Goal: Task Accomplishment & Management: Use online tool/utility

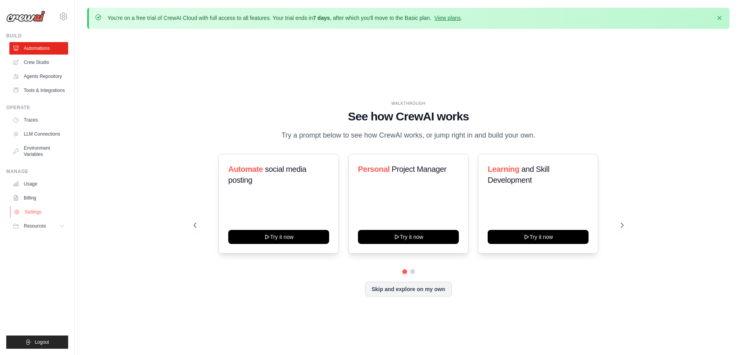
click at [47, 216] on link "Settings" at bounding box center [39, 212] width 59 height 12
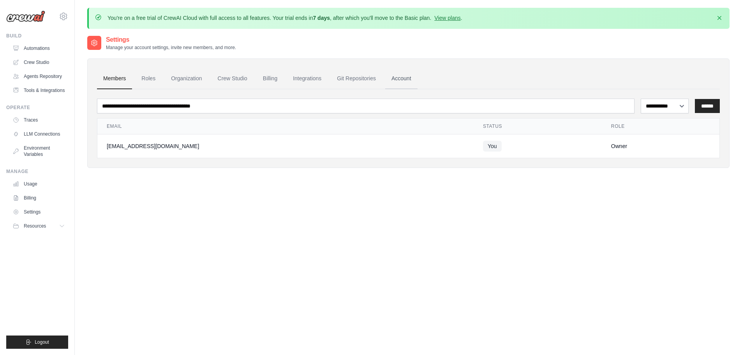
click at [417, 78] on link "Account" at bounding box center [401, 78] width 32 height 21
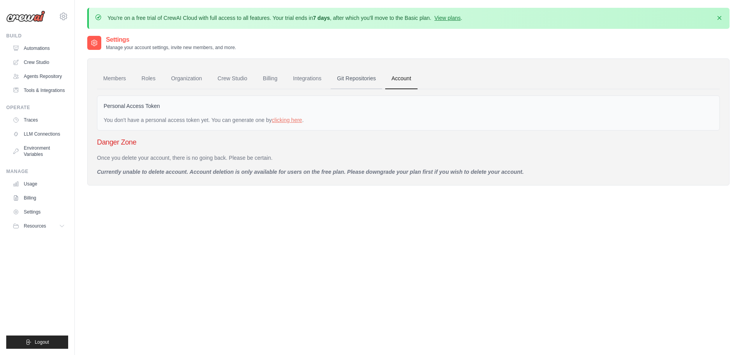
click at [382, 79] on link "Git Repositories" at bounding box center [356, 78] width 51 height 21
click at [319, 79] on link "Integrations" at bounding box center [307, 78] width 41 height 21
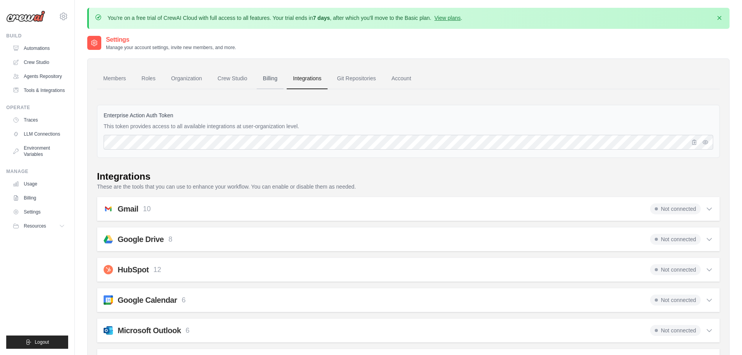
click at [273, 81] on link "Billing" at bounding box center [270, 78] width 27 height 21
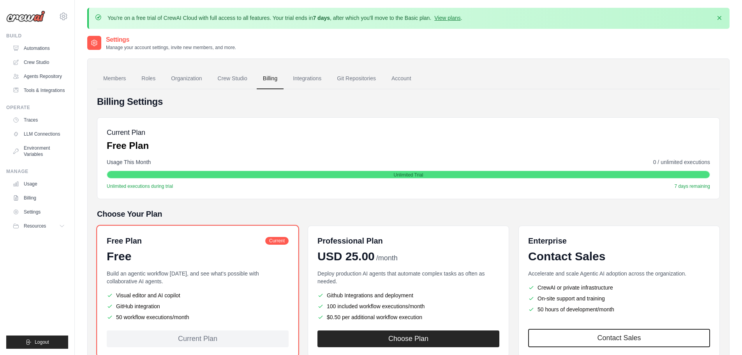
click at [235, 79] on link "Crew Studio" at bounding box center [233, 78] width 42 height 21
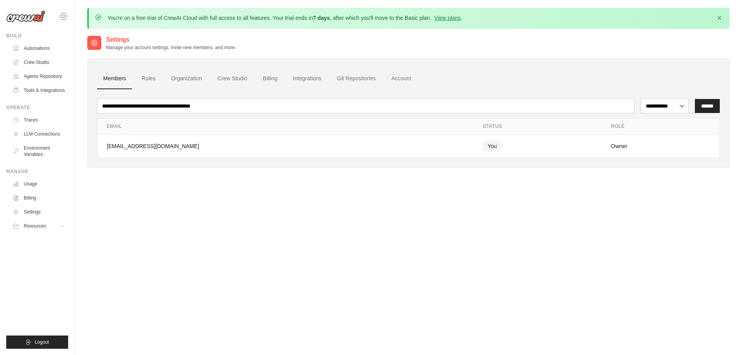
click at [67, 19] on icon at bounding box center [63, 16] width 9 height 9
click at [71, 48] on icon at bounding box center [69, 48] width 6 height 6
click at [154, 81] on link "Roles" at bounding box center [148, 78] width 27 height 21
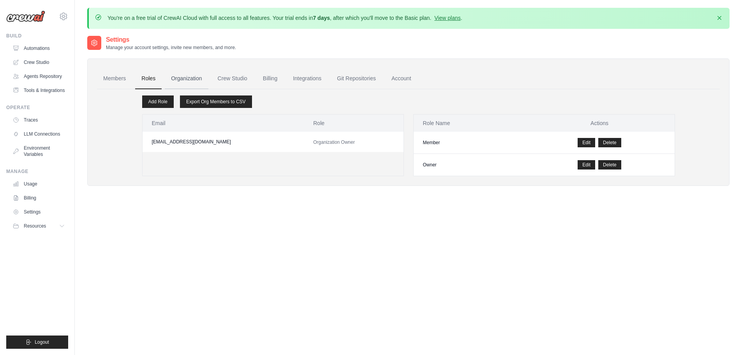
click at [185, 79] on link "Organization" at bounding box center [186, 78] width 43 height 21
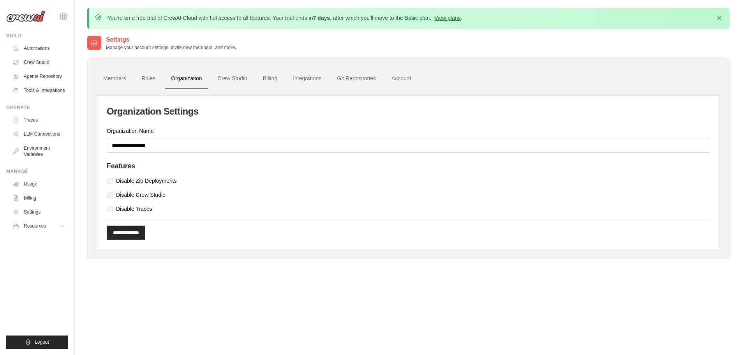
click at [240, 78] on link "Crew Studio" at bounding box center [233, 78] width 42 height 21
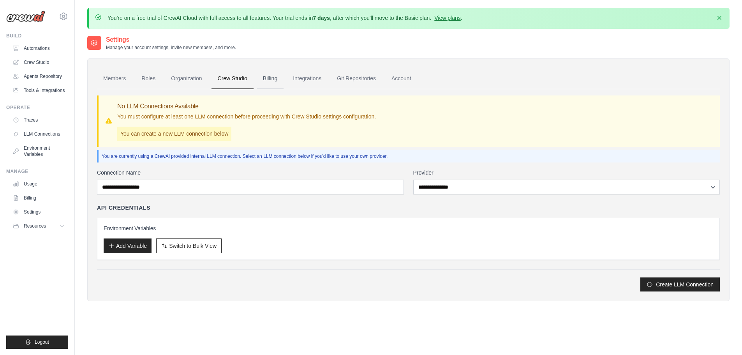
click at [277, 79] on link "Billing" at bounding box center [270, 78] width 27 height 21
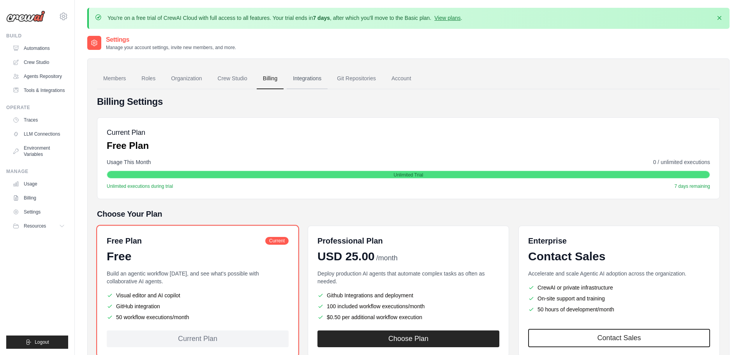
click at [314, 80] on link "Integrations" at bounding box center [307, 78] width 41 height 21
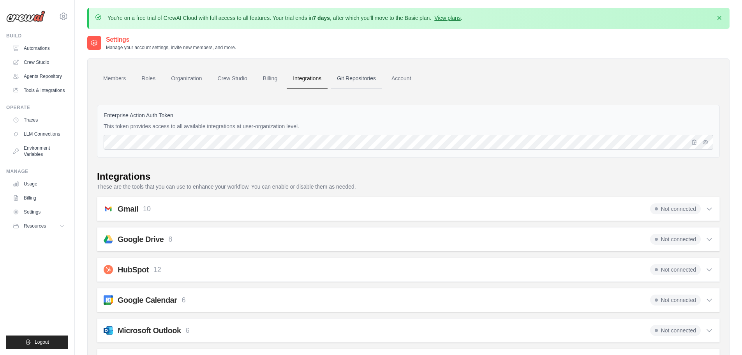
click at [365, 82] on link "Git Repositories" at bounding box center [356, 78] width 51 height 21
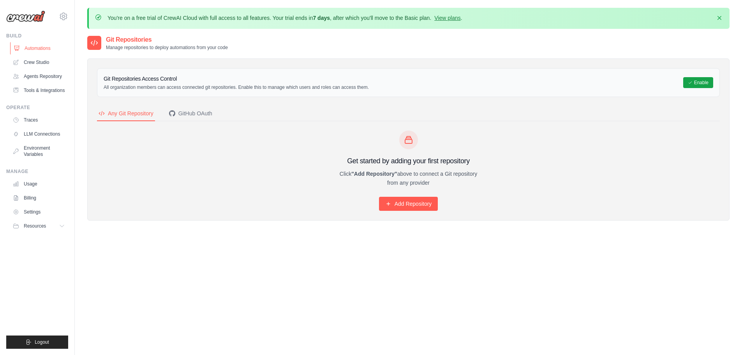
click at [33, 50] on link "Automations" at bounding box center [39, 48] width 59 height 12
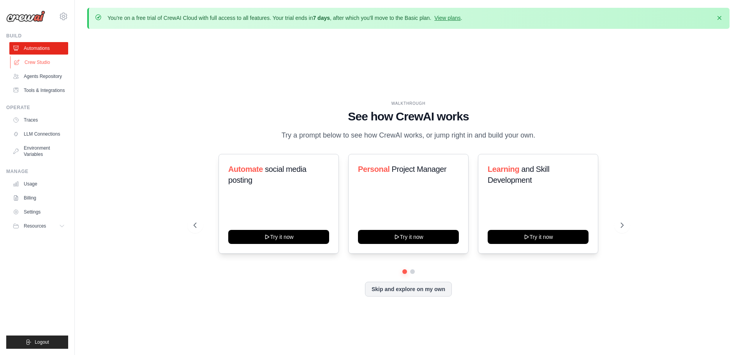
click at [42, 66] on link "Crew Studio" at bounding box center [39, 62] width 59 height 12
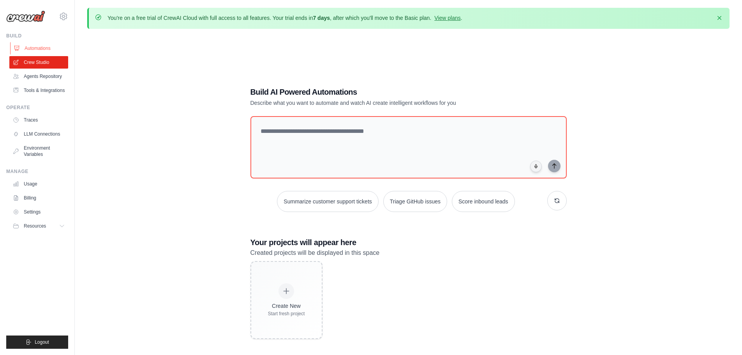
click at [46, 47] on link "Automations" at bounding box center [39, 48] width 59 height 12
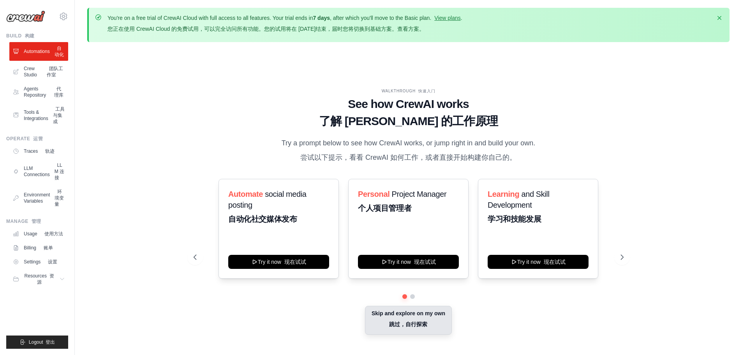
click at [404, 323] on button "Skip and explore on my own 跳过，自行探索" at bounding box center [408, 320] width 87 height 29
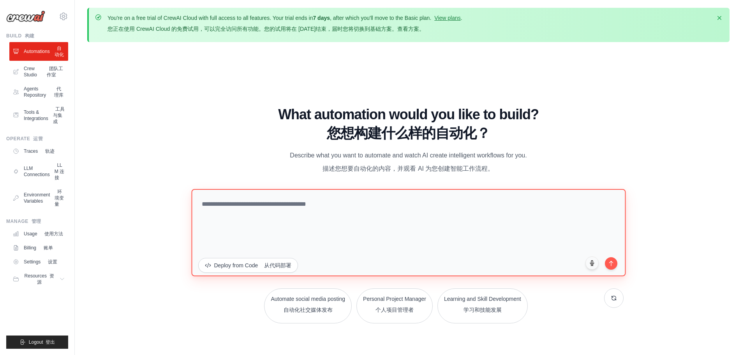
click at [313, 213] on textarea at bounding box center [408, 232] width 435 height 87
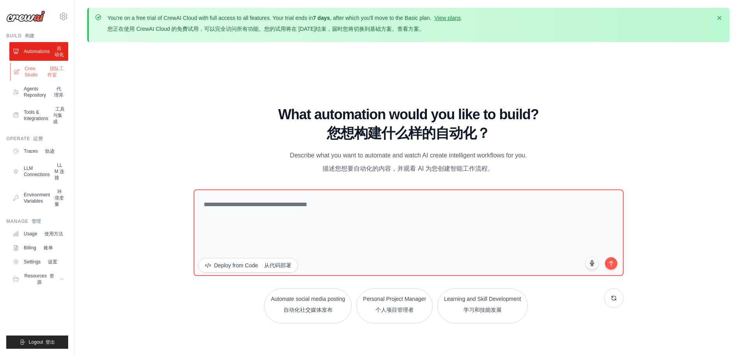
click at [32, 78] on link "Crew Studio 团队工作室" at bounding box center [39, 71] width 59 height 19
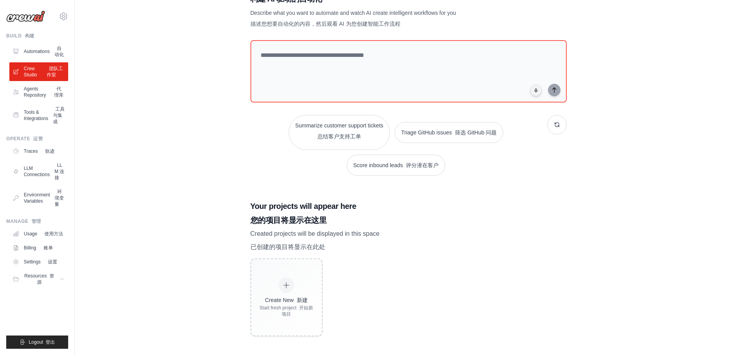
scroll to position [82, 0]
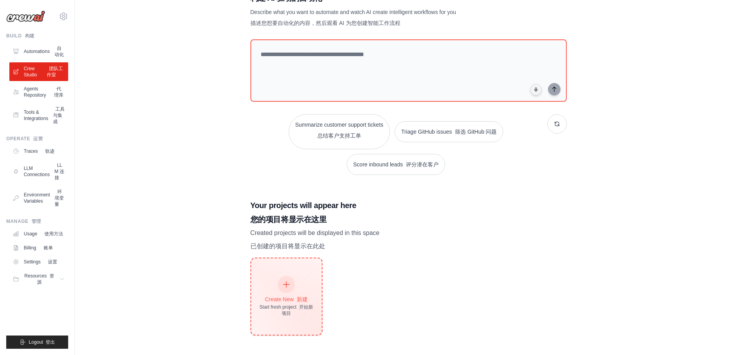
click at [285, 283] on icon at bounding box center [286, 284] width 9 height 9
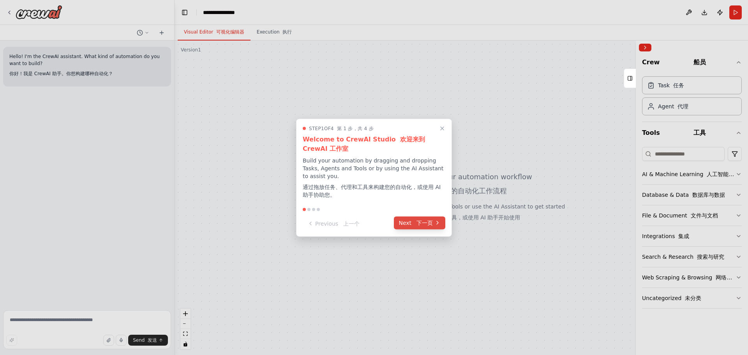
click at [428, 224] on font "下一页" at bounding box center [425, 222] width 16 height 6
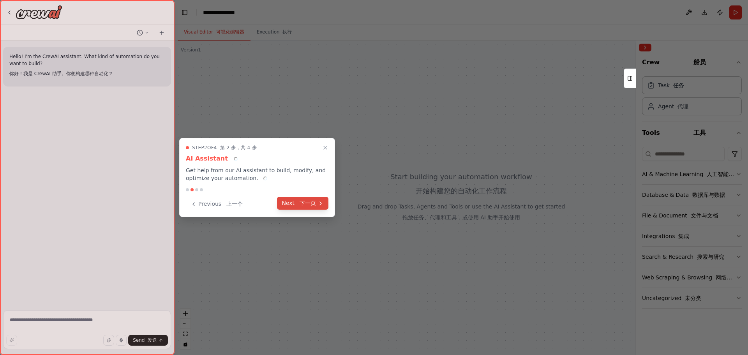
click at [316, 201] on font "下一页" at bounding box center [308, 203] width 16 height 6
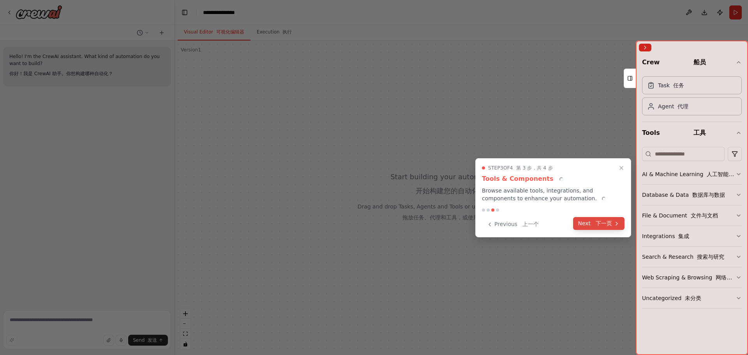
click at [608, 226] on font "下一页" at bounding box center [604, 223] width 16 height 6
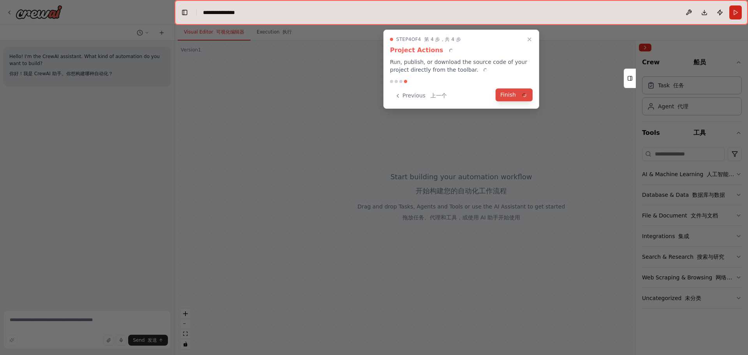
click at [526, 95] on font at bounding box center [524, 94] width 5 height 5
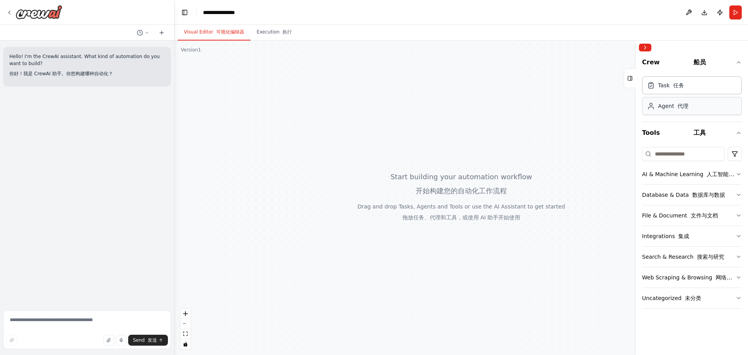
click at [682, 107] on font "代理" at bounding box center [683, 106] width 11 height 6
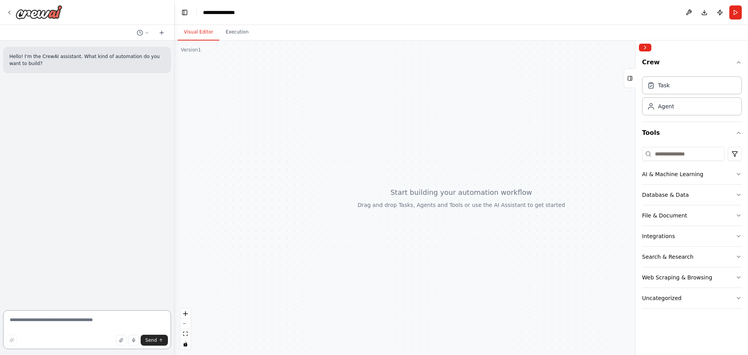
click at [76, 323] on textarea at bounding box center [87, 329] width 168 height 39
click at [397, 182] on div at bounding box center [462, 198] width 574 height 315
drag, startPoint x: 426, startPoint y: 178, endPoint x: 367, endPoint y: 186, distance: 59.3
click at [367, 186] on div at bounding box center [462, 198] width 574 height 315
drag, startPoint x: 346, startPoint y: 169, endPoint x: 346, endPoint y: 177, distance: 8.6
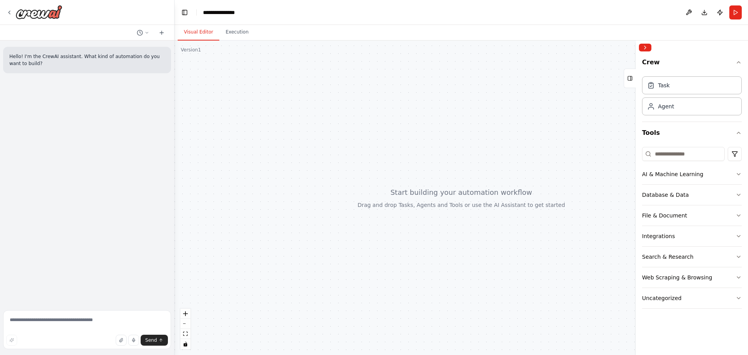
click at [346, 177] on div at bounding box center [462, 198] width 574 height 315
drag, startPoint x: 293, startPoint y: 120, endPoint x: 277, endPoint y: 140, distance: 25.4
click at [281, 145] on div at bounding box center [462, 198] width 574 height 315
click at [59, 326] on textarea at bounding box center [87, 329] width 168 height 39
click at [735, 173] on button "AI & Machine Learning" at bounding box center [692, 174] width 100 height 20
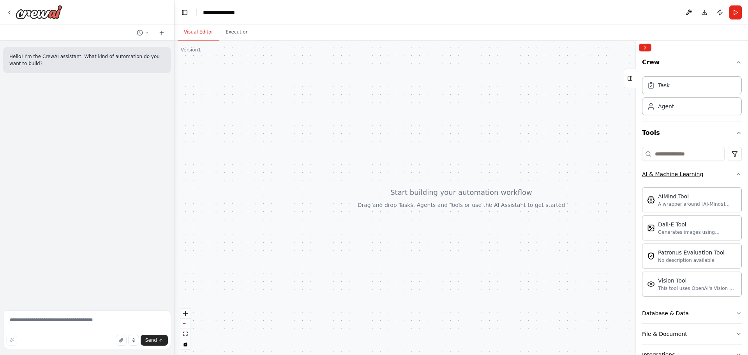
click at [736, 173] on icon "button" at bounding box center [739, 174] width 6 height 6
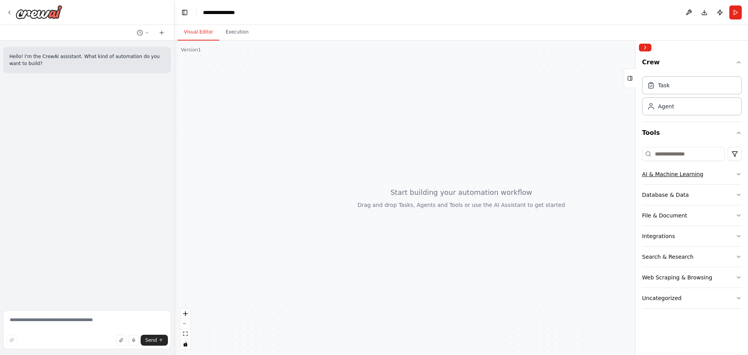
click at [727, 177] on button "AI & Machine Learning" at bounding box center [692, 174] width 100 height 20
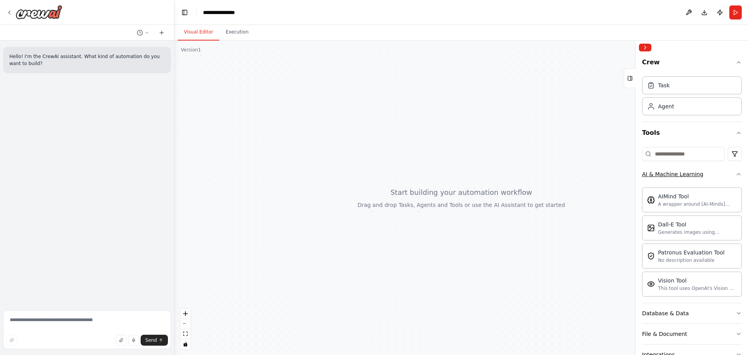
click at [727, 177] on button "AI & Machine Learning" at bounding box center [692, 174] width 100 height 20
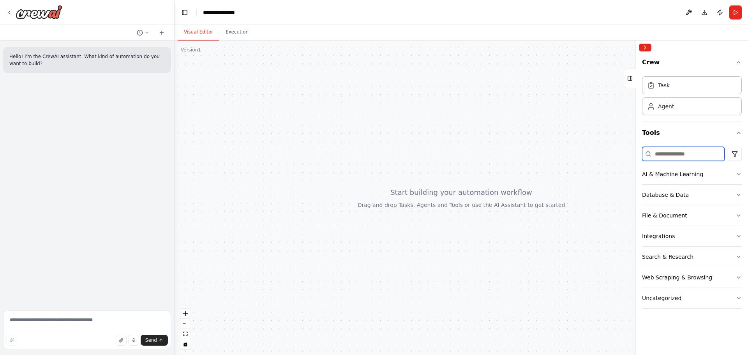
click at [698, 152] on input at bounding box center [683, 154] width 83 height 14
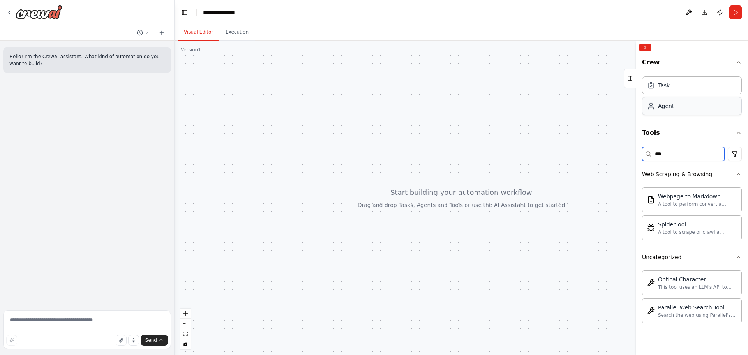
type input "***"
click at [679, 109] on div "Agent" at bounding box center [692, 106] width 100 height 18
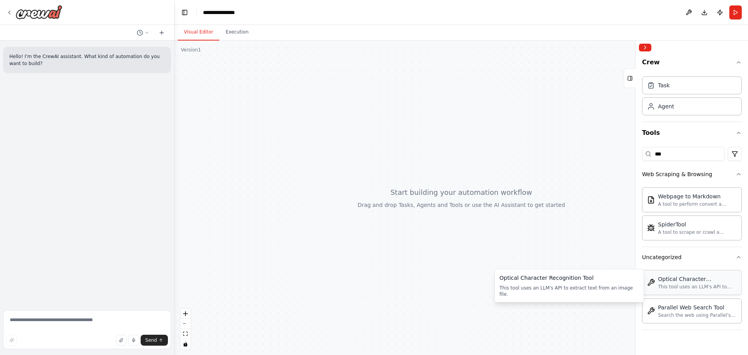
click at [693, 284] on div "This tool uses an LLM's API to extract text from an image file." at bounding box center [697, 287] width 79 height 6
click at [672, 283] on div "Optical Character Recognition Tool This tool uses an LLM's API to extract text …" at bounding box center [697, 282] width 79 height 15
click at [707, 285] on div "This tool uses an LLM's API to extract text from an image file." at bounding box center [697, 287] width 79 height 6
click at [707, 311] on div "Parallel Web Search Tool Search the web using Parallel's Search API (v1beta). R…" at bounding box center [697, 310] width 79 height 15
click at [688, 313] on div "Search the web using Parallel's Search API (v1beta). Returns ranked results wit…" at bounding box center [697, 315] width 79 height 6
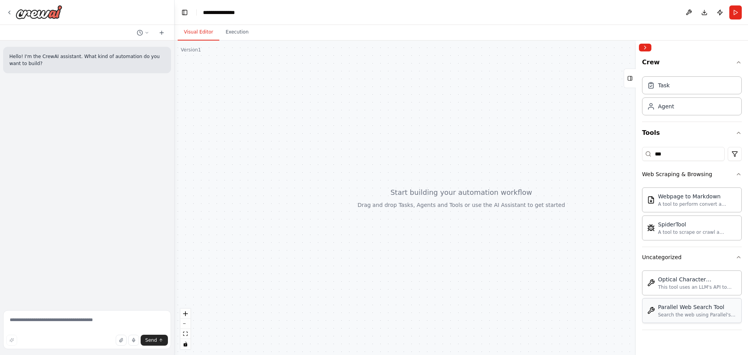
click at [688, 313] on div "Search the web using Parallel's Search API (v1beta). Returns ranked results wit…" at bounding box center [697, 315] width 79 height 6
click at [288, 71] on div at bounding box center [462, 198] width 574 height 315
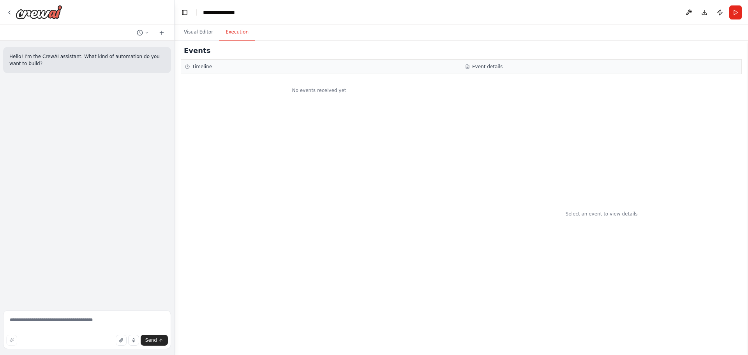
click at [243, 36] on button "Execution" at bounding box center [236, 32] width 35 height 16
click at [207, 32] on button "Visual Editor" at bounding box center [199, 32] width 42 height 16
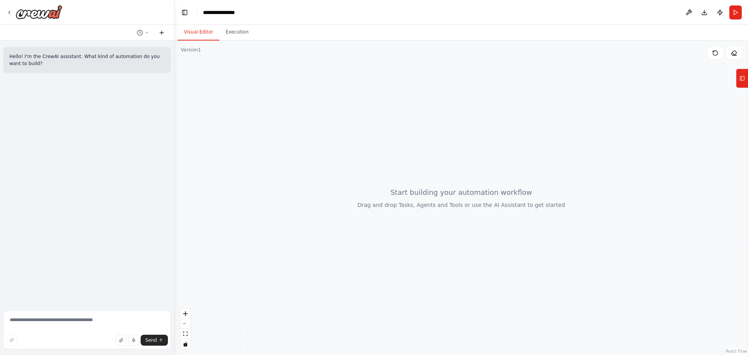
drag, startPoint x: 235, startPoint y: 92, endPoint x: 159, endPoint y: 37, distance: 93.9
click at [233, 88] on div at bounding box center [462, 198] width 574 height 315
click at [161, 31] on icon at bounding box center [162, 33] width 6 height 6
click at [161, 28] on button at bounding box center [161, 32] width 12 height 9
click at [84, 323] on textarea at bounding box center [87, 329] width 168 height 39
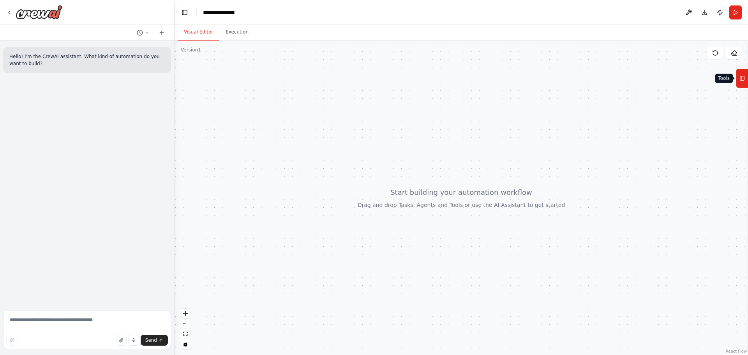
click at [741, 81] on icon at bounding box center [742, 78] width 5 height 12
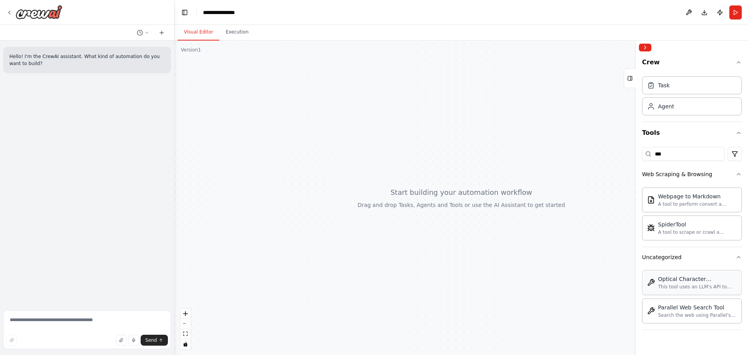
click at [668, 277] on div "Optical Character Recognition Tool" at bounding box center [697, 279] width 79 height 8
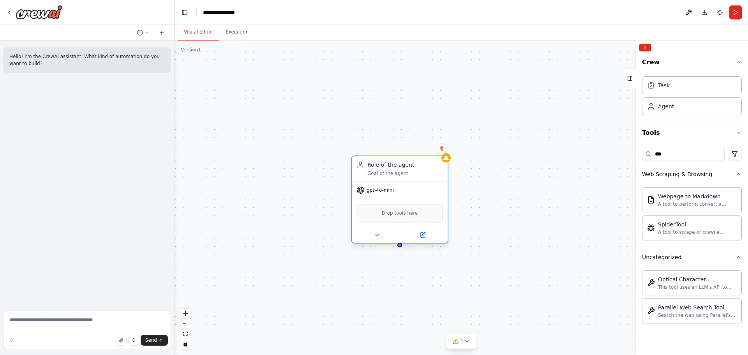
drag, startPoint x: 454, startPoint y: 196, endPoint x: 371, endPoint y: 166, distance: 87.6
click at [371, 170] on div "Goal of the agent" at bounding box center [406, 173] width 76 height 6
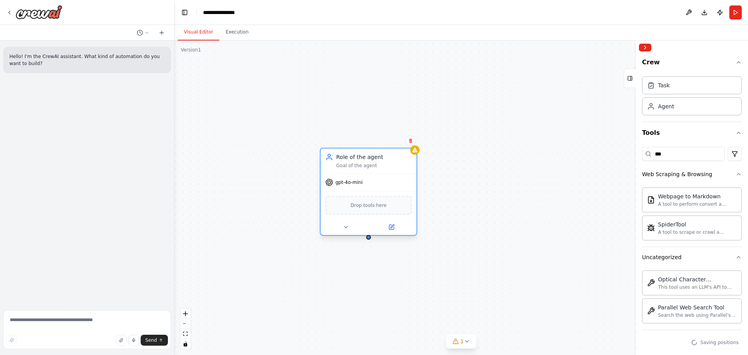
drag, startPoint x: 377, startPoint y: 155, endPoint x: 423, endPoint y: 155, distance: 45.6
click at [412, 155] on div "Role of the agent" at bounding box center [374, 157] width 76 height 8
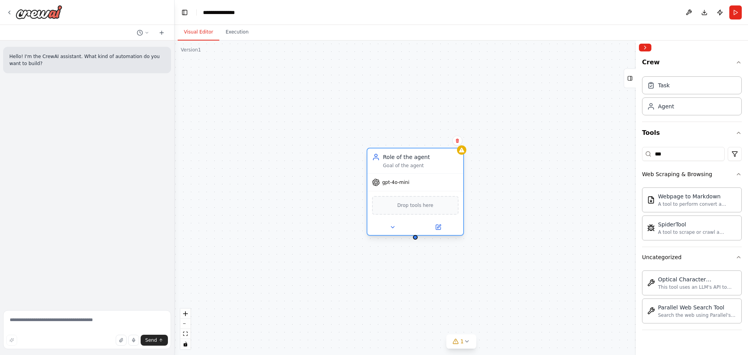
click at [412, 186] on div "gpt-4o-mini" at bounding box center [416, 182] width 96 height 17
click at [396, 182] on span "gpt-4o-mini" at bounding box center [395, 182] width 27 height 6
click at [421, 209] on div "Drop tools here" at bounding box center [415, 205] width 87 height 19
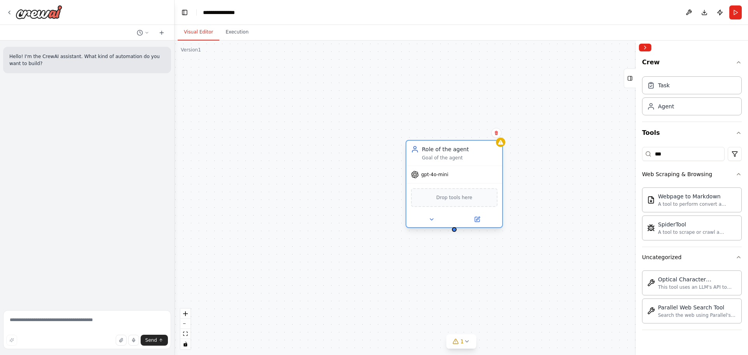
drag, startPoint x: 419, startPoint y: 186, endPoint x: 476, endPoint y: 180, distance: 57.6
click at [476, 180] on div "gpt-4o-mini" at bounding box center [454, 174] width 96 height 17
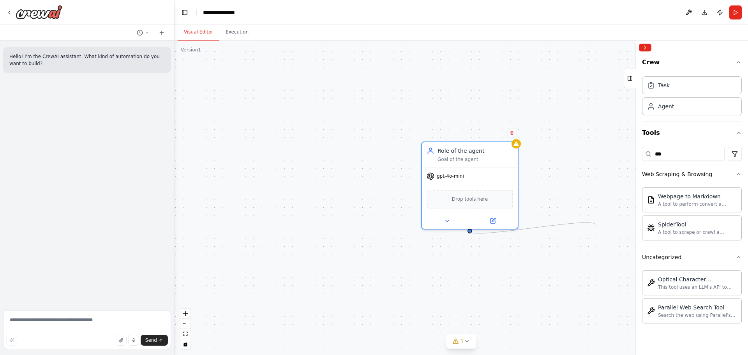
drag, startPoint x: 469, startPoint y: 231, endPoint x: 611, endPoint y: 214, distance: 142.8
click at [611, 214] on div "Role of the agent Goal of the agent gpt-4o-mini Drop tools here" at bounding box center [462, 198] width 574 height 315
click at [514, 144] on icon at bounding box center [516, 142] width 5 height 5
click at [452, 175] on span "gpt-4o-mini" at bounding box center [450, 174] width 27 height 6
click at [492, 220] on icon at bounding box center [494, 219] width 4 height 4
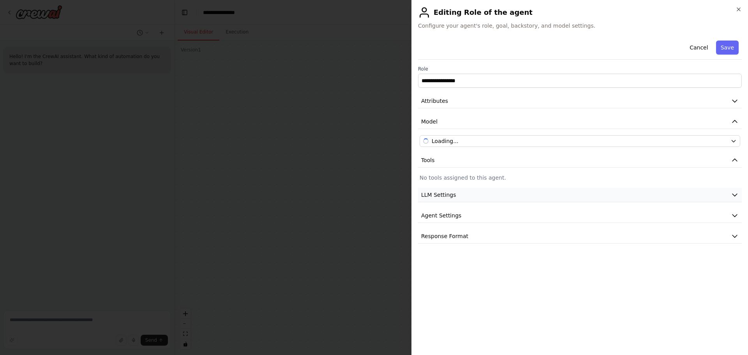
click at [548, 198] on button "LLM Settings" at bounding box center [580, 195] width 324 height 14
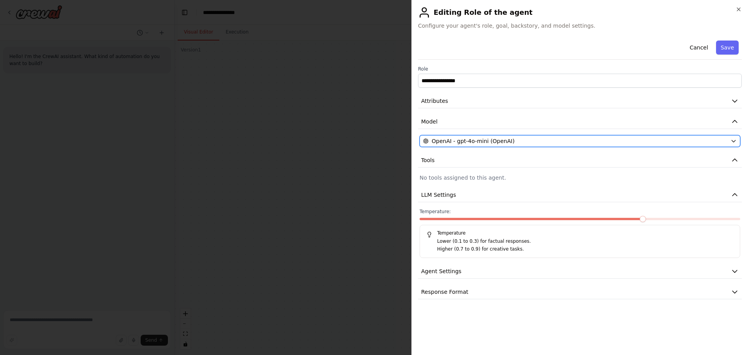
click at [521, 146] on button "OpenAI - gpt-4o-mini (OpenAI)" at bounding box center [580, 141] width 321 height 12
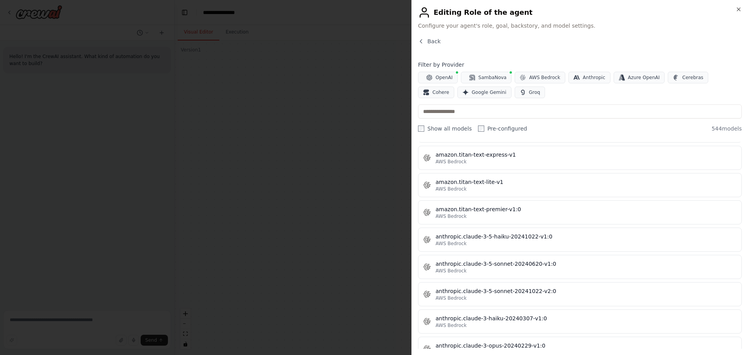
scroll to position [740, 0]
